Goal: Find specific page/section: Find specific page/section

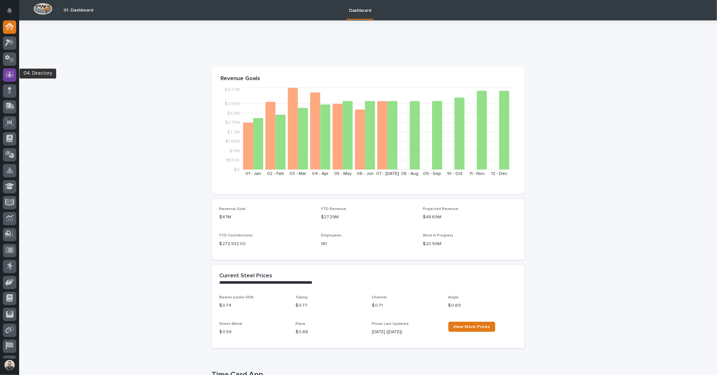
click at [9, 74] on icon at bounding box center [10, 75] width 4 height 6
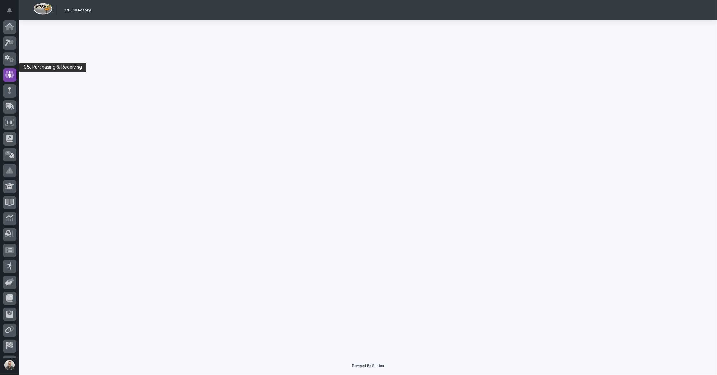
scroll to position [14, 0]
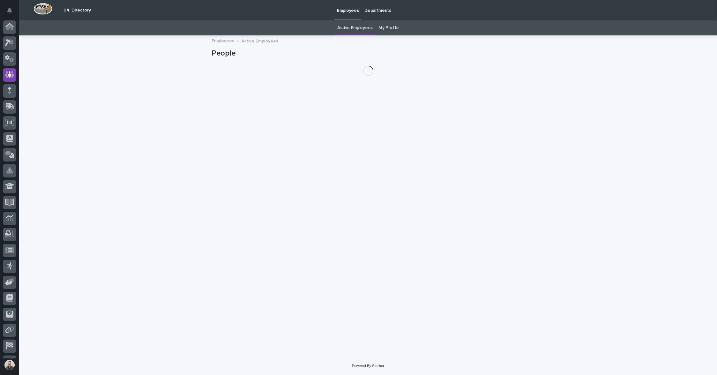
scroll to position [14, 0]
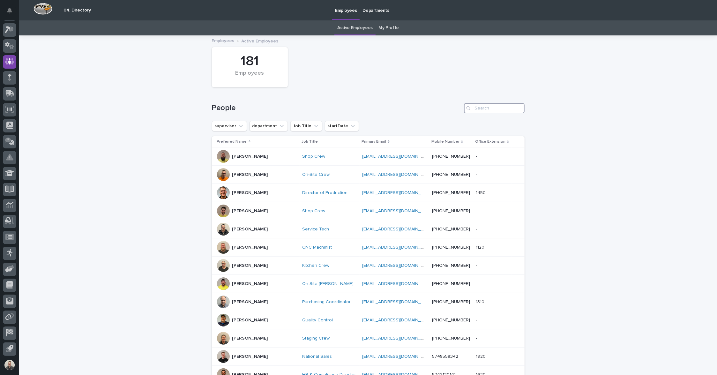
click at [499, 113] on input "Search" at bounding box center [494, 108] width 61 height 10
paste input "[EMAIL_ADDRESS][DOMAIN_NAME]"
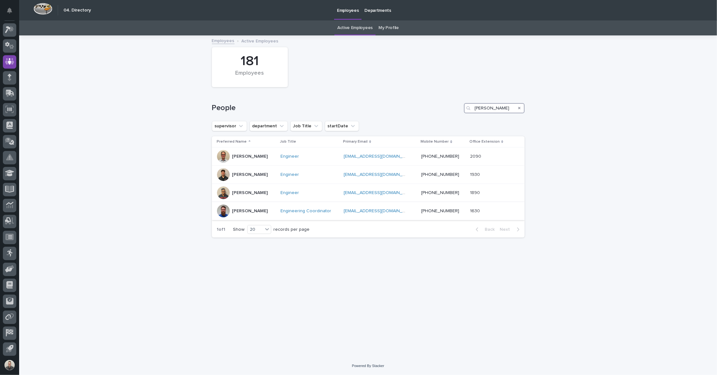
type input "[PERSON_NAME]"
click at [246, 214] on p "[PERSON_NAME]" at bounding box center [250, 210] width 36 height 5
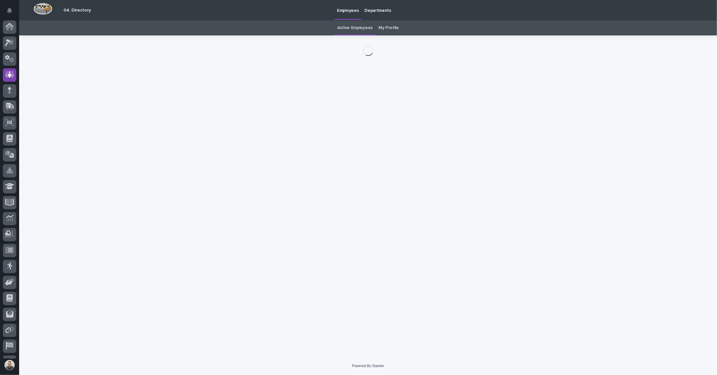
scroll to position [14, 0]
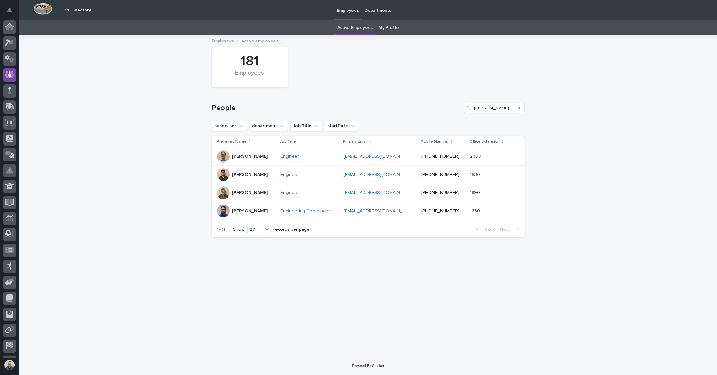
scroll to position [14, 0]
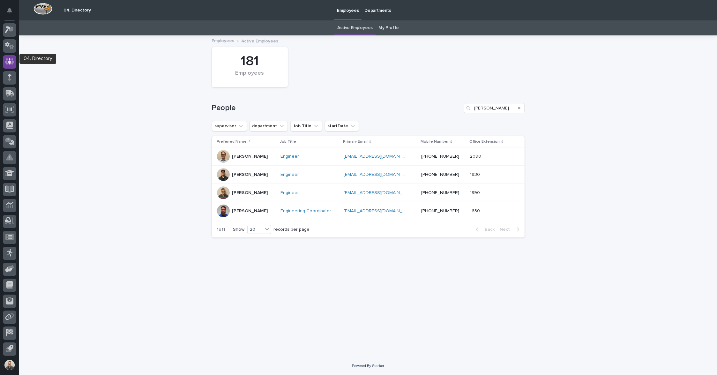
click at [10, 63] on icon at bounding box center [10, 61] width 4 height 6
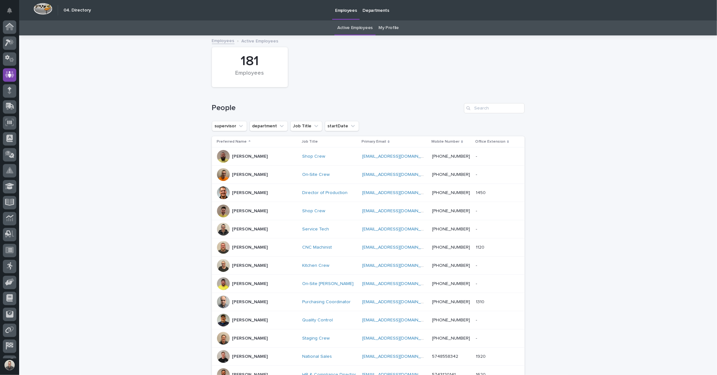
scroll to position [14, 0]
click at [7, 28] on icon at bounding box center [8, 29] width 6 height 7
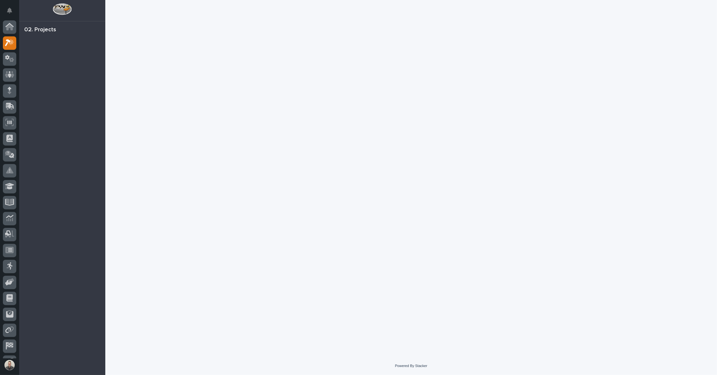
scroll to position [14, 0]
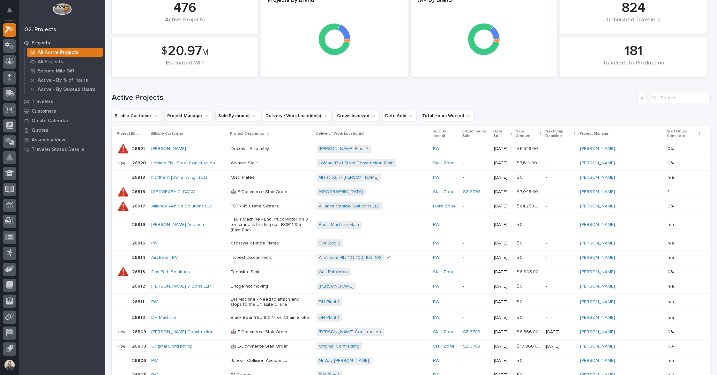
scroll to position [19, 0]
click at [49, 65] on p "All Projects" at bounding box center [51, 62] width 26 height 6
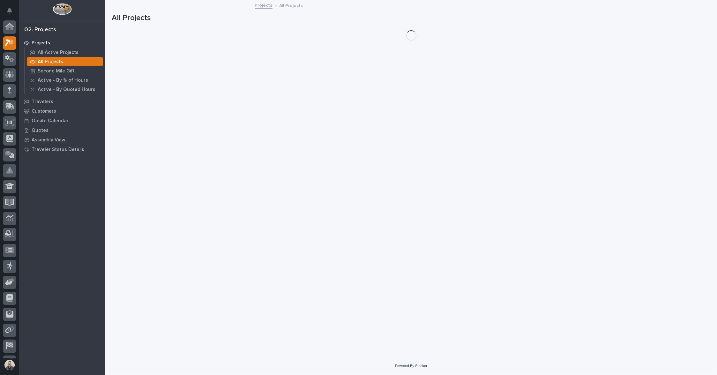
scroll to position [14, 0]
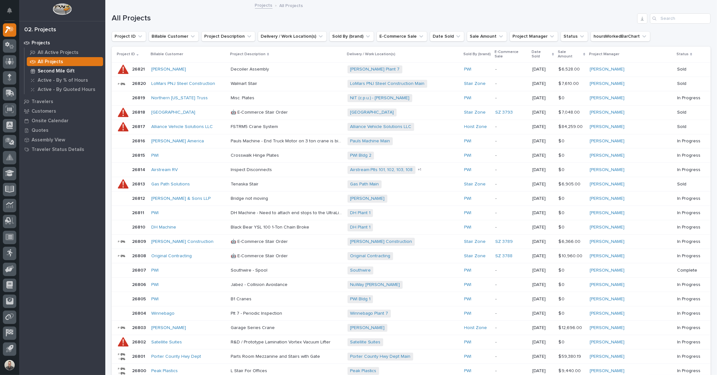
click at [48, 72] on p "Second Mile Gift" at bounding box center [56, 71] width 37 height 6
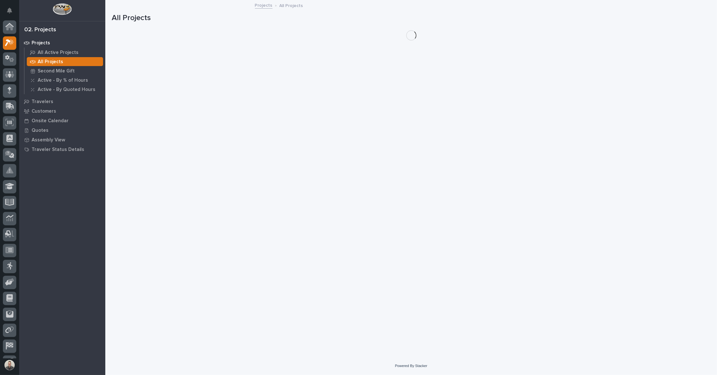
scroll to position [14, 0]
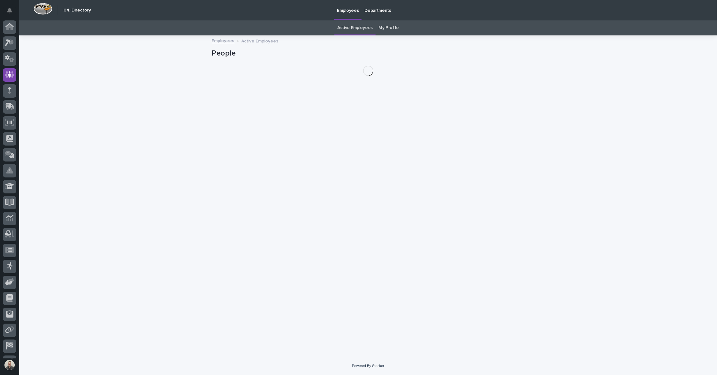
scroll to position [14, 0]
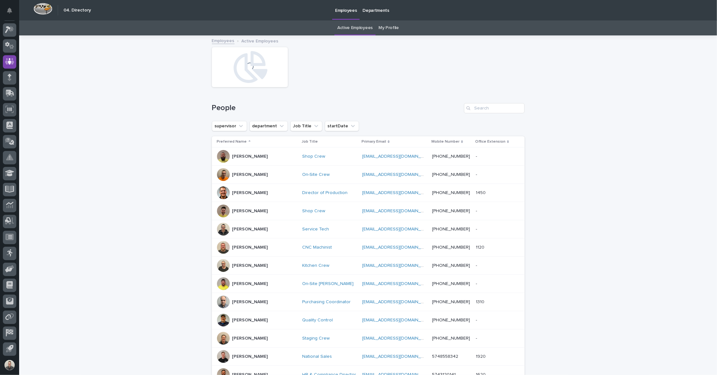
type input "[PERSON_NAME]"
